Goal: Task Accomplishment & Management: Manage account settings

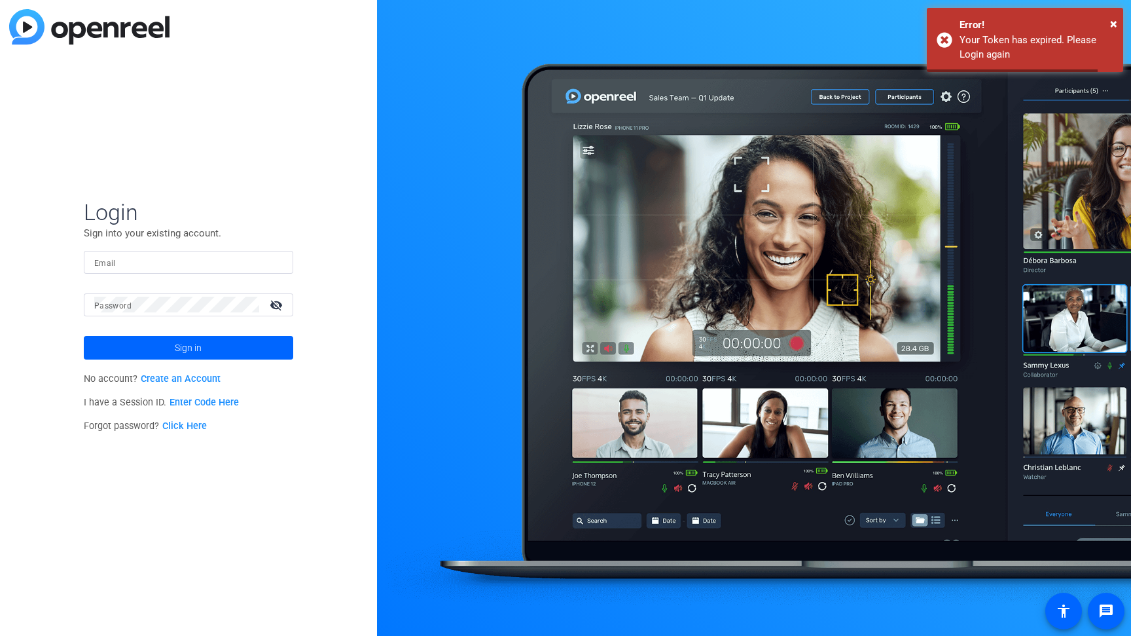
type input "[EMAIL_ADDRESS][DOMAIN_NAME]"
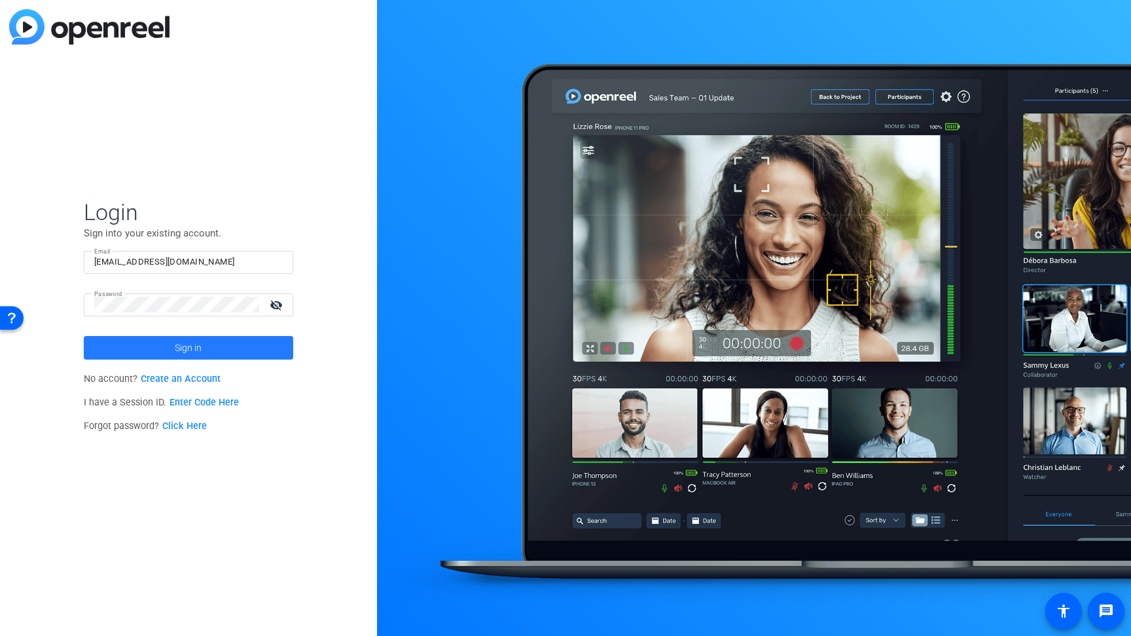
click at [235, 355] on span at bounding box center [188, 347] width 209 height 31
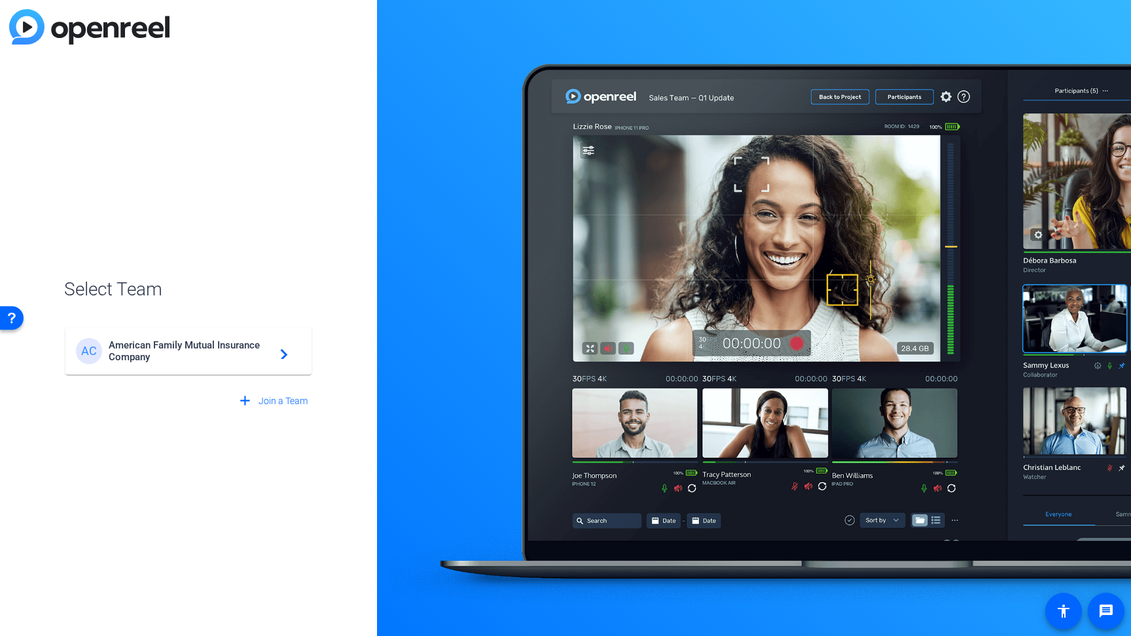
click at [227, 350] on span "American Family Mutual Insurance Company" at bounding box center [191, 351] width 164 height 24
